Goal: Task Accomplishment & Management: Manage account settings

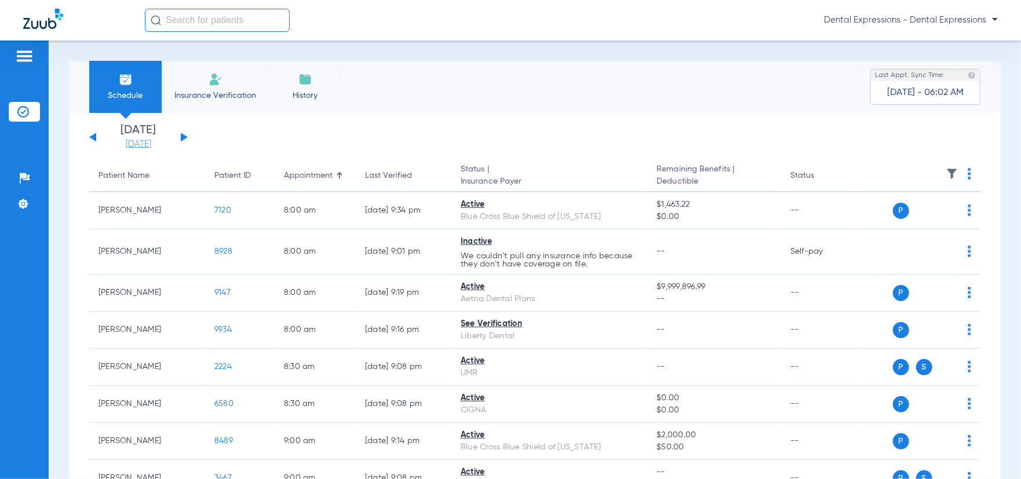
click at [144, 145] on link "[DATE]" at bounding box center [139, 145] width 70 height 12
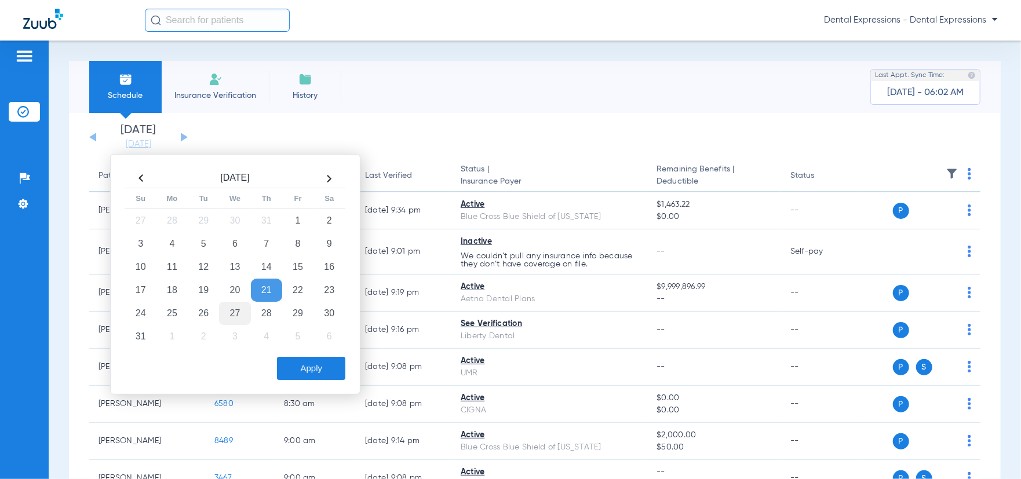
click at [238, 312] on td "27" at bounding box center [234, 313] width 31 height 23
click at [314, 366] on button "Apply" at bounding box center [311, 368] width 68 height 23
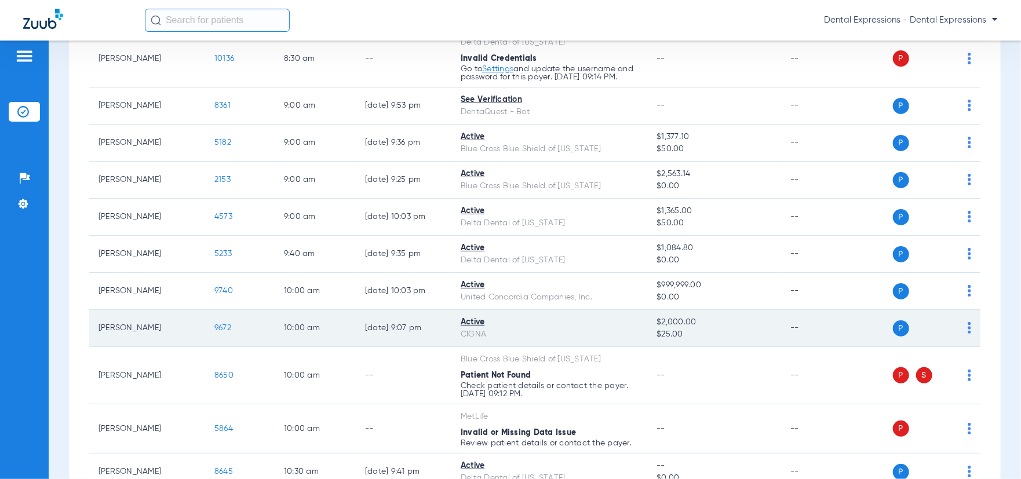
scroll to position [406, 0]
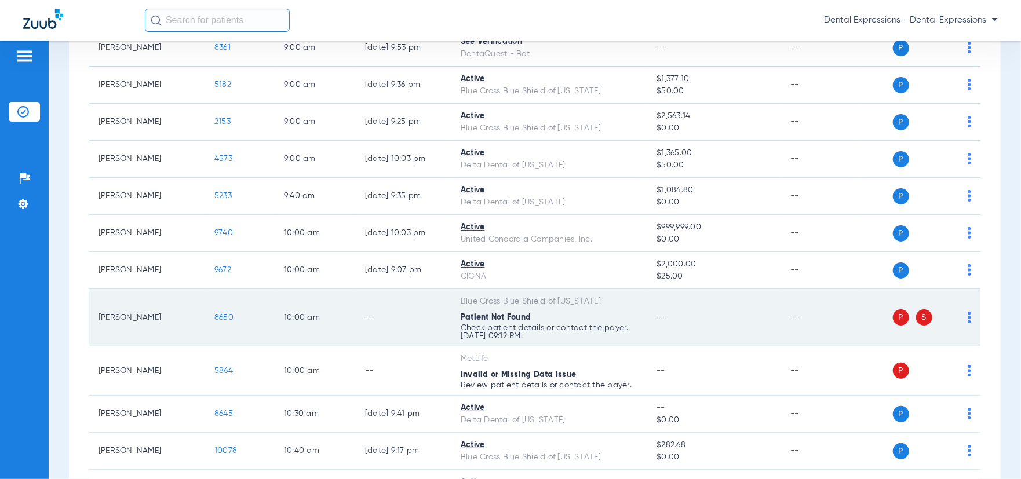
click at [893, 319] on span "P" at bounding box center [901, 318] width 16 height 16
click at [968, 321] on img at bounding box center [969, 318] width 3 height 12
click at [960, 321] on div at bounding box center [510, 239] width 1021 height 479
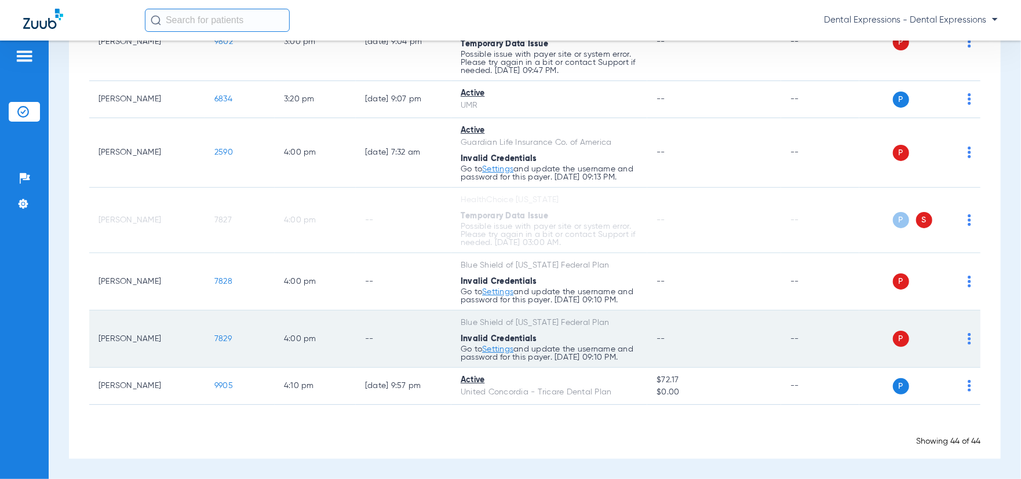
scroll to position [1834, 0]
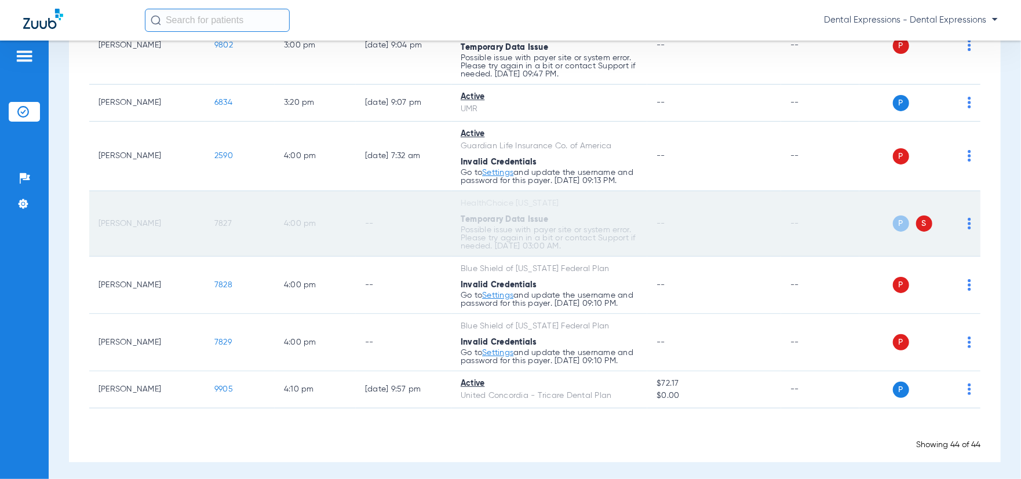
click at [893, 232] on span "P" at bounding box center [901, 224] width 16 height 16
click at [804, 254] on td "--" at bounding box center [820, 224] width 78 height 66
click at [968, 230] on img at bounding box center [969, 224] width 3 height 12
click at [789, 260] on div at bounding box center [510, 239] width 1021 height 479
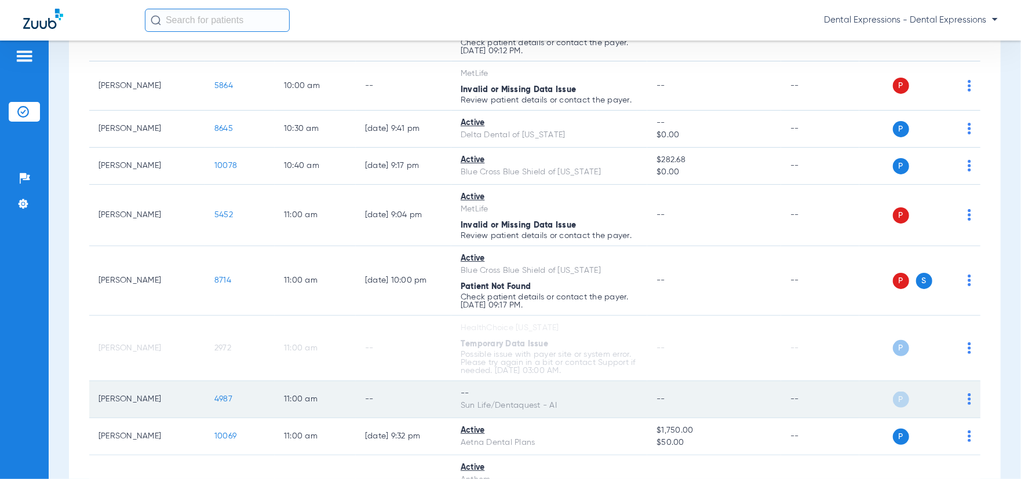
scroll to position [501, 0]
